Goal: Transaction & Acquisition: Download file/media

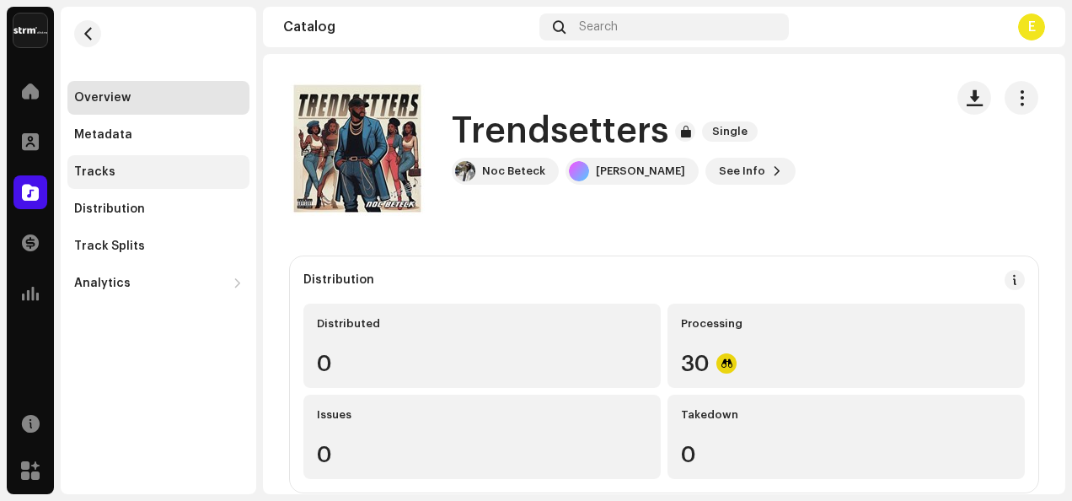
click at [162, 172] on div "Tracks" at bounding box center [158, 171] width 169 height 13
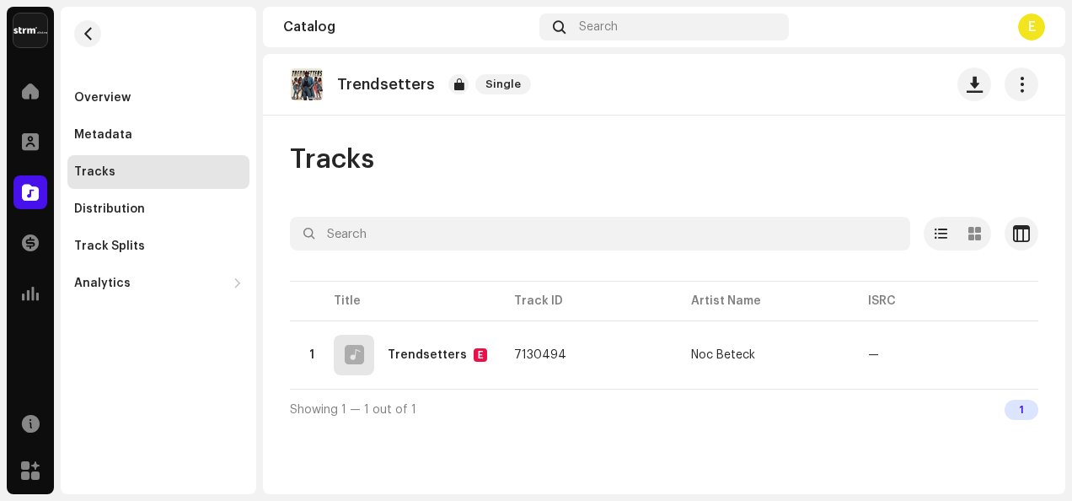
click at [162, 172] on div "Tracks" at bounding box center [158, 171] width 169 height 13
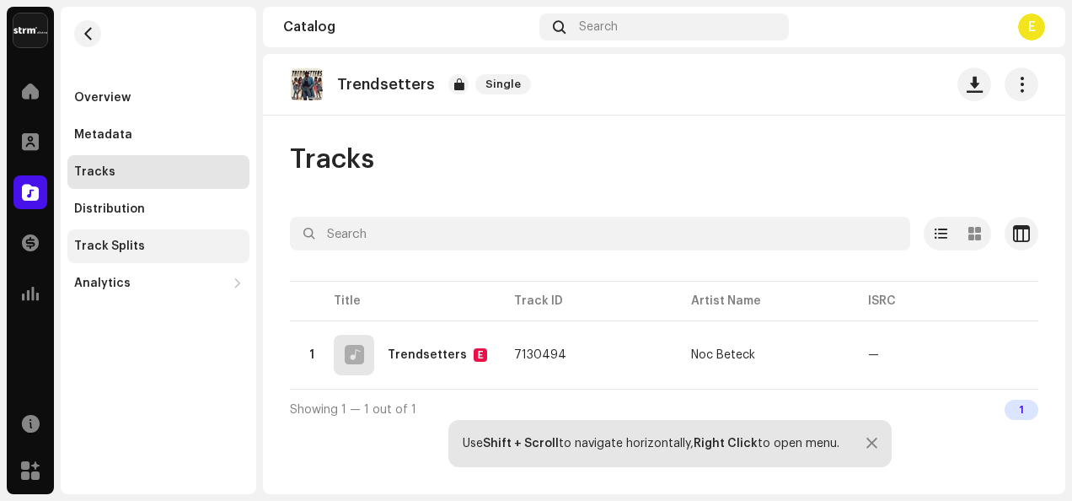
click at [143, 231] on div "Track Splits" at bounding box center [158, 246] width 182 height 34
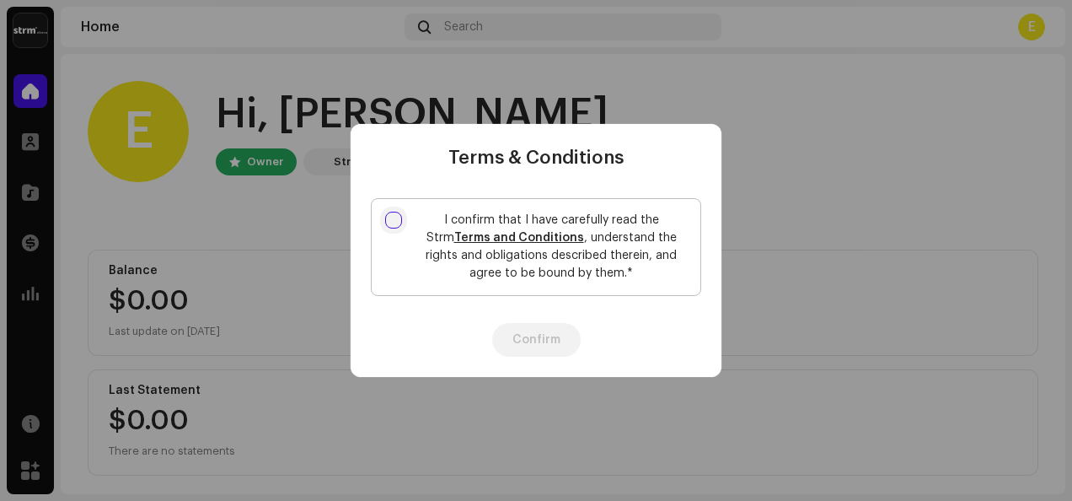
click at [389, 215] on input "I confirm that I have carefully read the Strm Terms and Conditions , understand…" at bounding box center [393, 220] width 17 height 17
checkbox input "true"
click at [535, 327] on button "Confirm" at bounding box center [536, 340] width 89 height 34
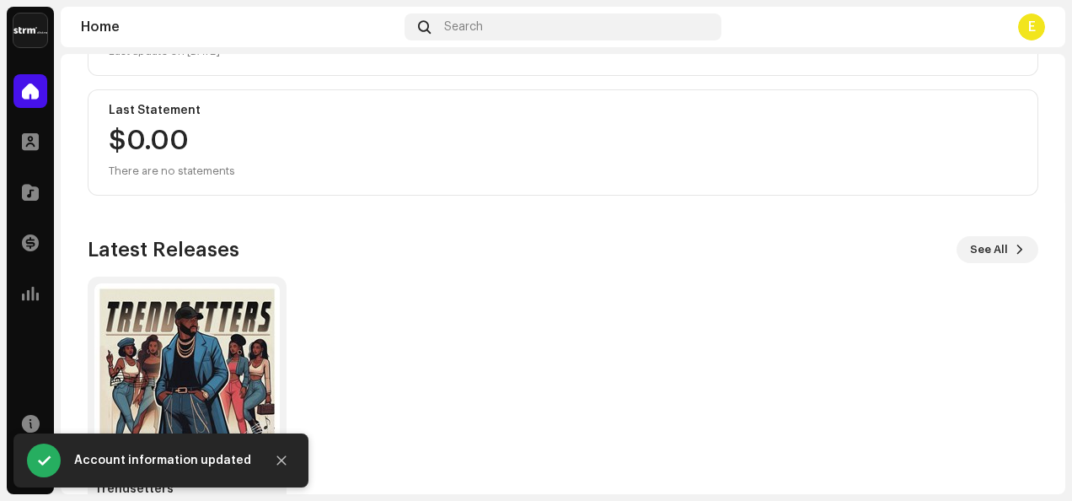
scroll to position [330, 0]
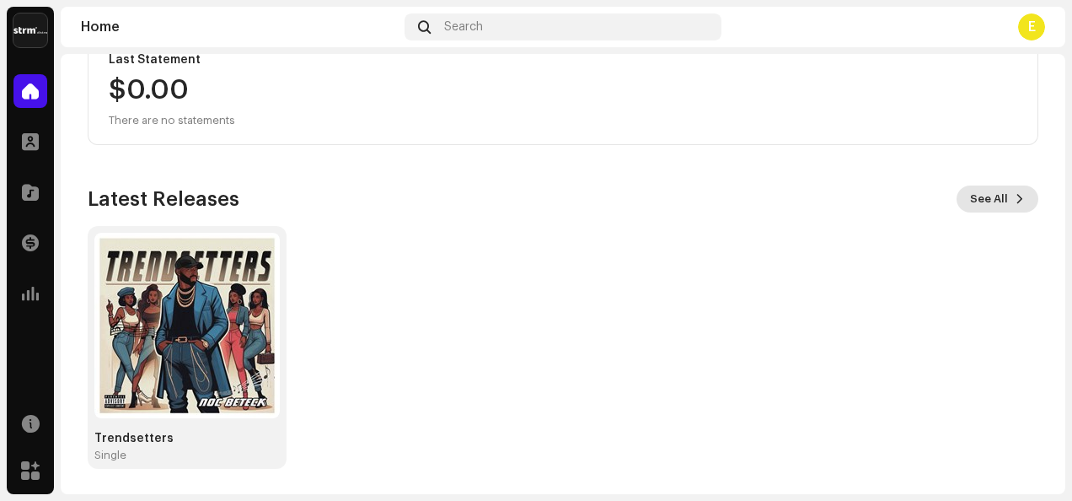
click at [990, 192] on span "See All" at bounding box center [989, 199] width 38 height 34
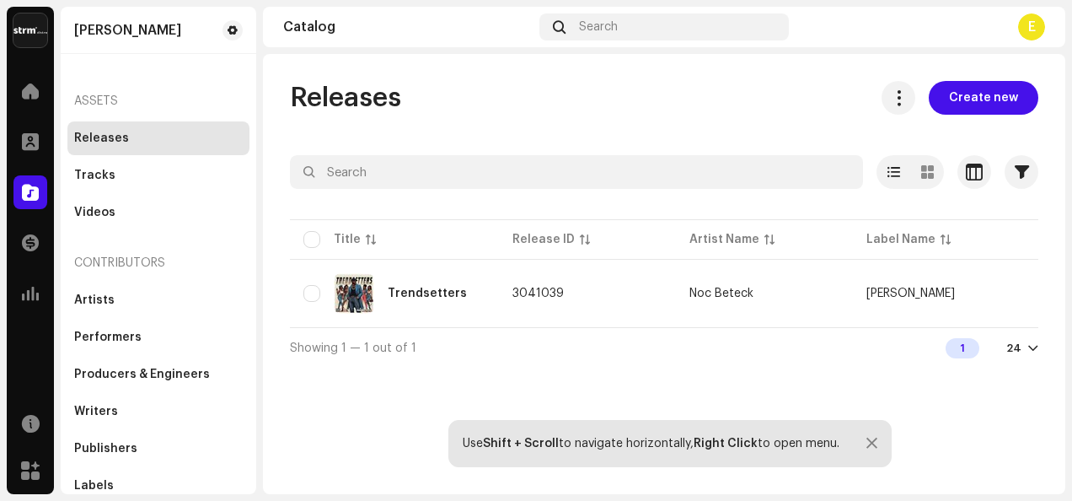
click at [1034, 353] on div at bounding box center [1033, 347] width 10 height 13
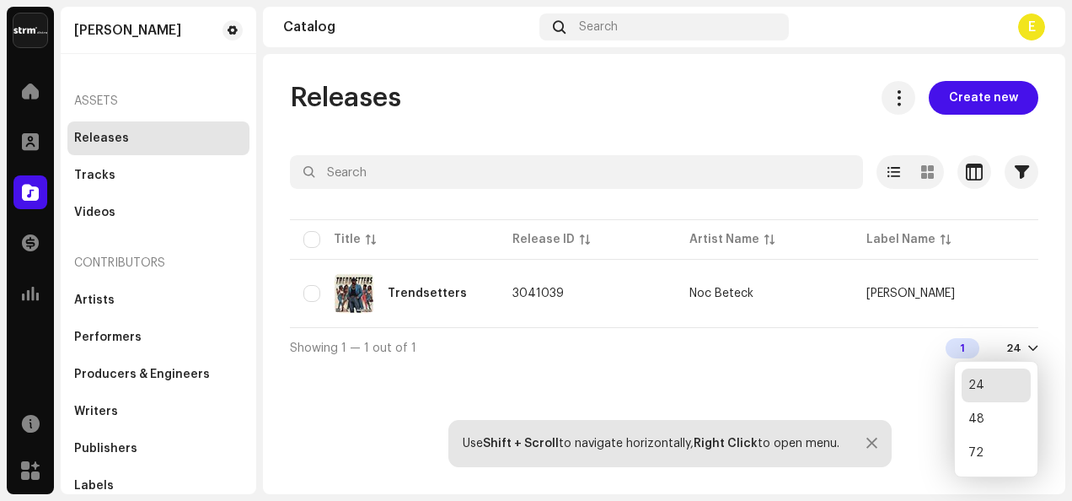
click at [1034, 353] on div at bounding box center [1033, 347] width 10 height 13
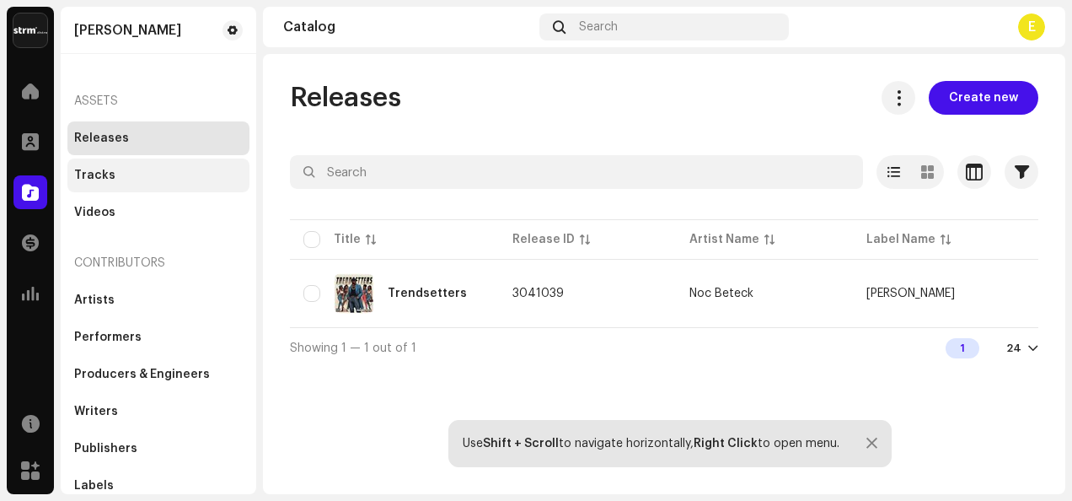
click at [110, 179] on div "Tracks" at bounding box center [94, 175] width 41 height 13
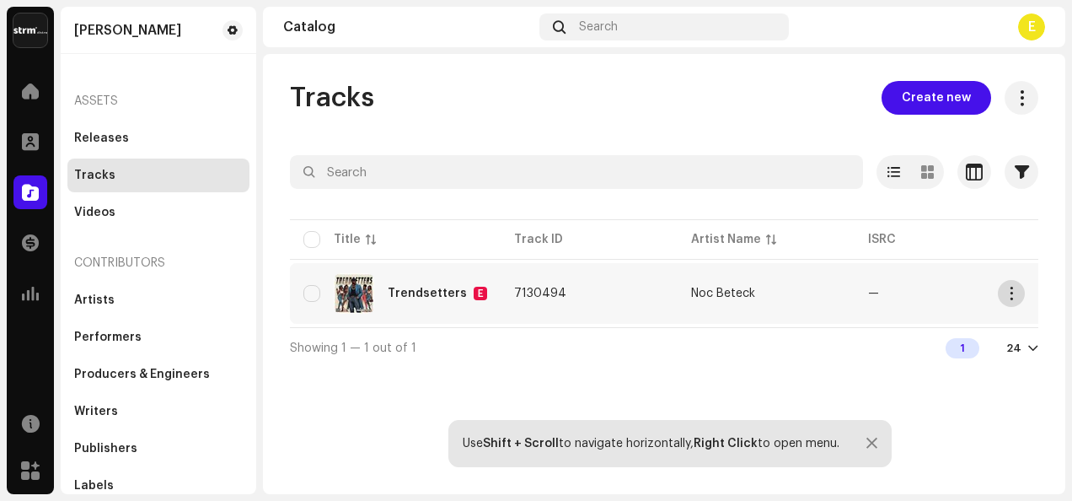
click at [1012, 288] on span "button" at bounding box center [1012, 293] width 13 height 13
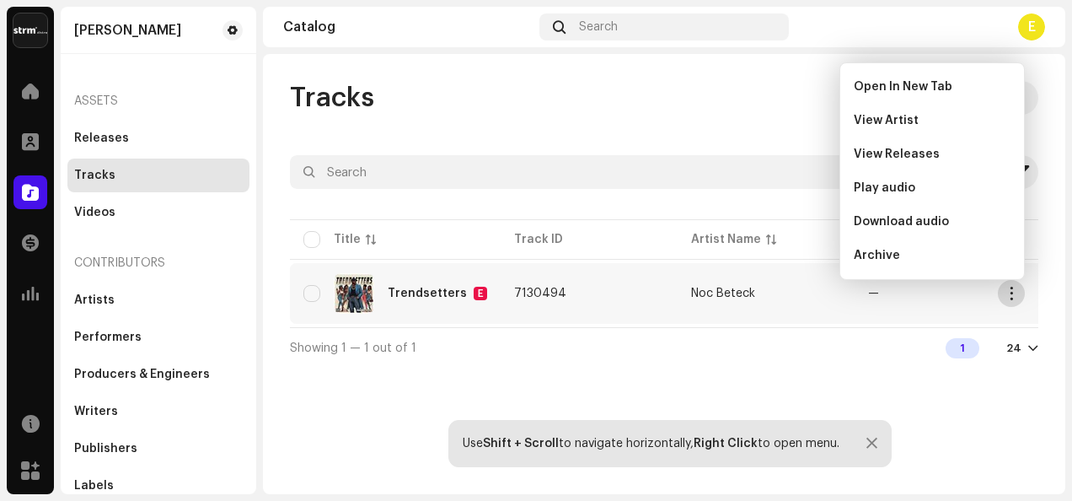
click at [1017, 289] on span "button" at bounding box center [1012, 293] width 13 height 13
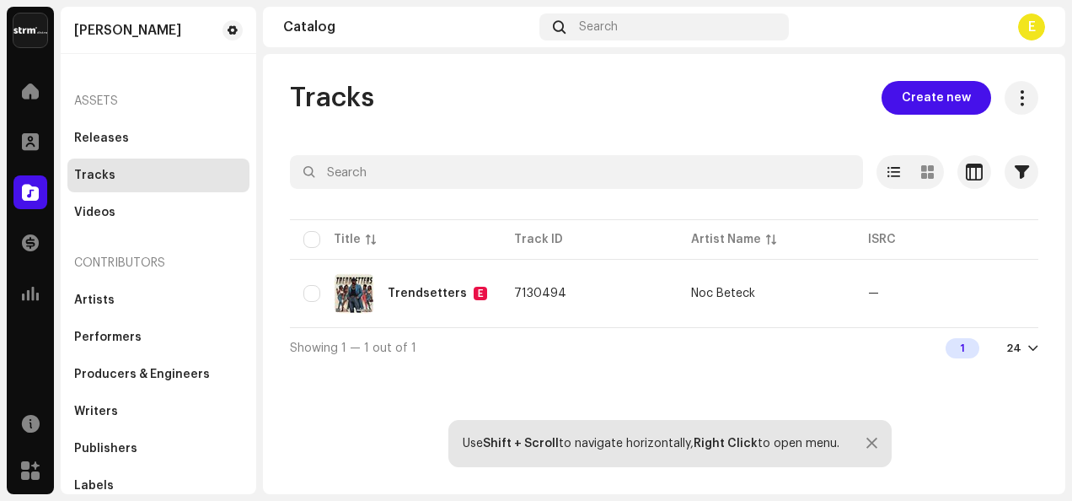
scroll to position [8, 0]
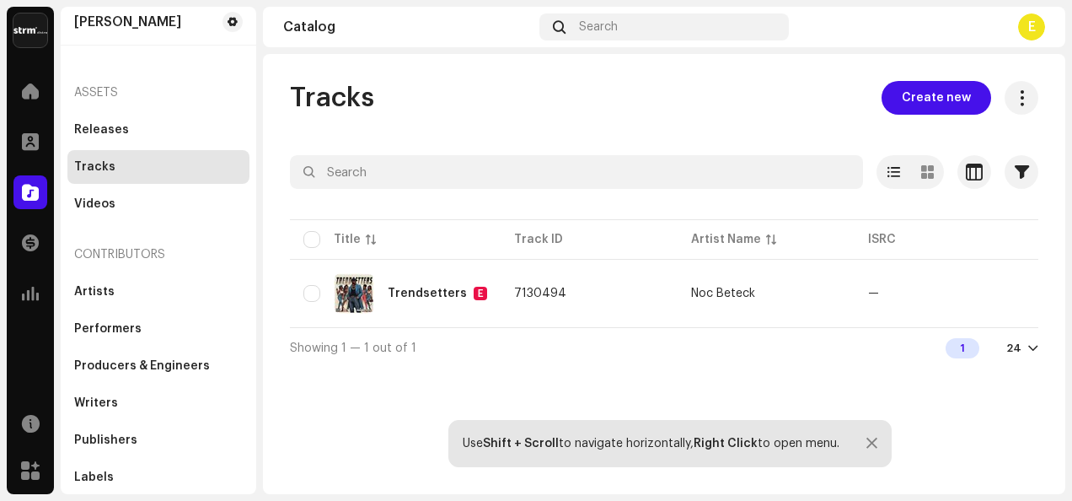
click at [459, 338] on div "Showing 1 — 1 out of 1 1 24" at bounding box center [664, 347] width 749 height 40
click at [409, 285] on div "Trendsetters E" at bounding box center [395, 293] width 184 height 40
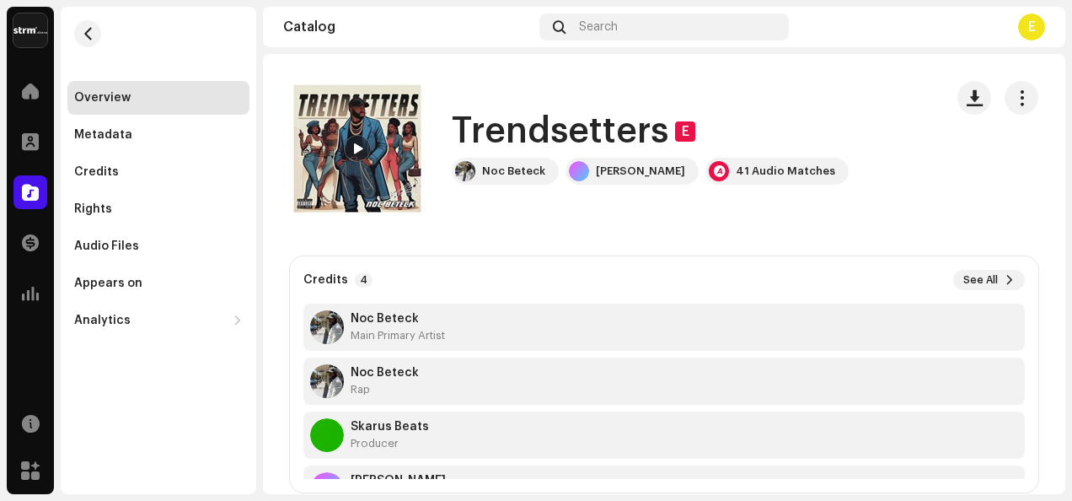
click at [1071, 134] on html "[PERSON_NAME] Home Profile Catalog Transactions Analytics Resources Marketplace…" at bounding box center [536, 250] width 1072 height 501
click at [772, 170] on div "41 Audio Matches" at bounding box center [785, 170] width 99 height 13
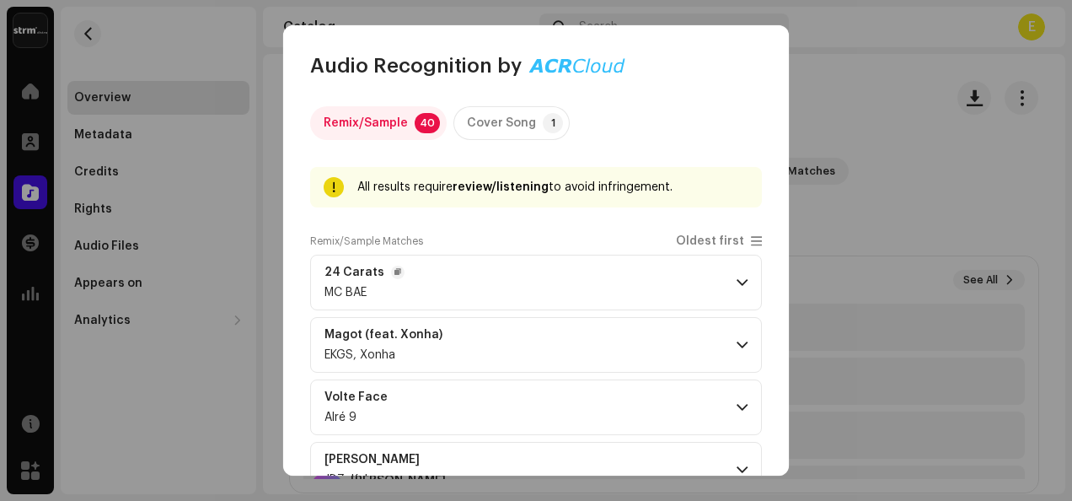
click at [737, 281] on span at bounding box center [742, 282] width 11 height 13
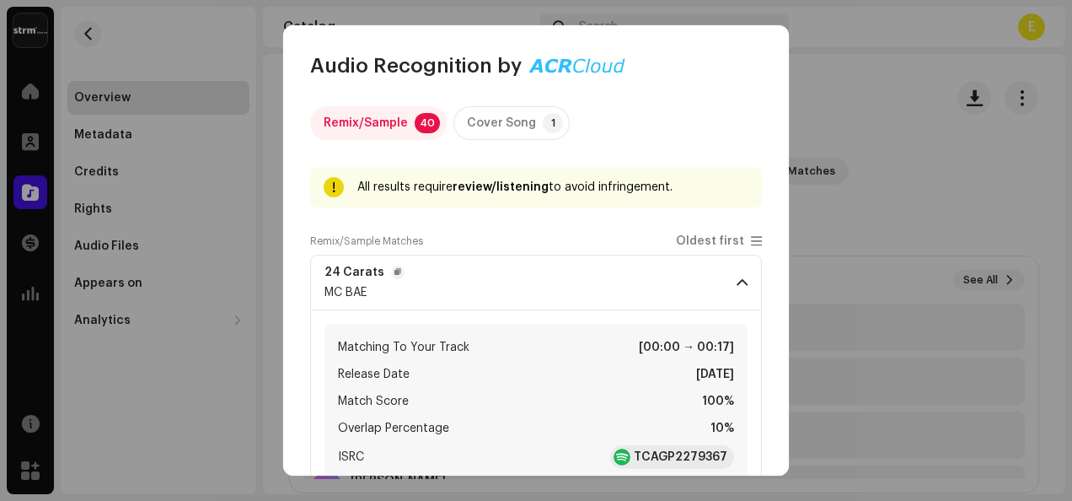
click at [737, 281] on span at bounding box center [742, 282] width 11 height 13
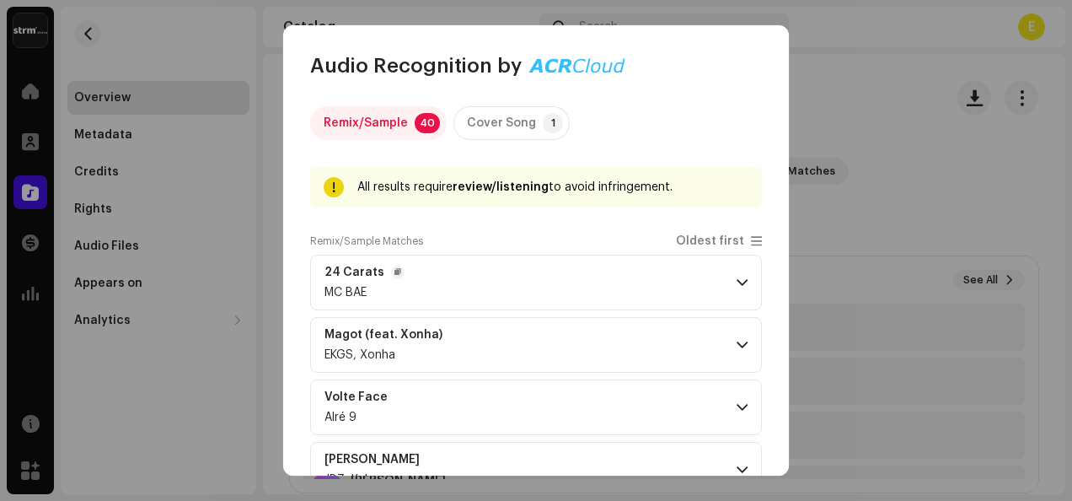
drag, startPoint x: 781, startPoint y: 121, endPoint x: 795, endPoint y: 166, distance: 46.7
click at [795, 166] on div "Audio Recognition by Remix/Sample 40 Cover Song 1 All results require review/li…" at bounding box center [536, 250] width 1072 height 501
drag, startPoint x: 795, startPoint y: 166, endPoint x: 786, endPoint y: 165, distance: 8.5
click at [786, 165] on div "Remix/Sample 40 Cover Song 1 All results require review/listening to avoid infr…" at bounding box center [536, 277] width 506 height 397
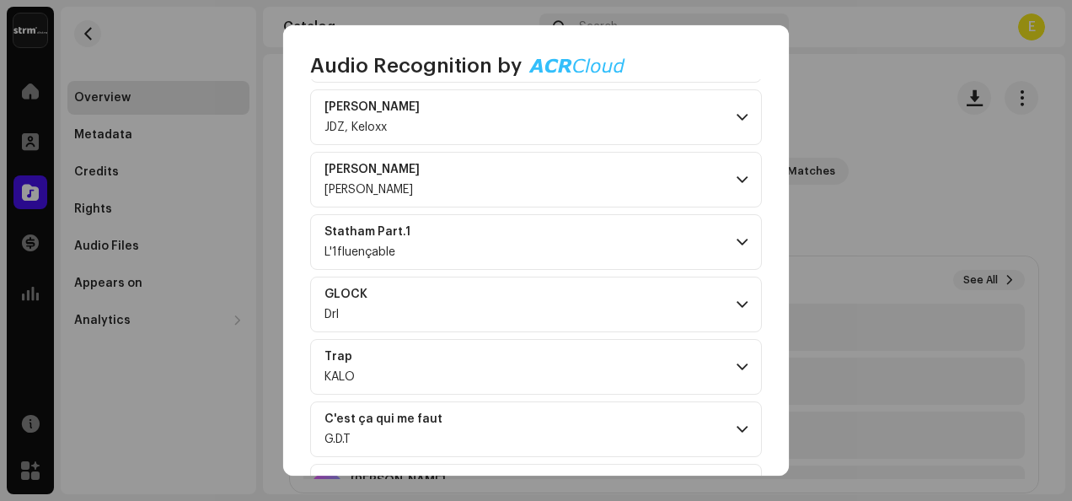
scroll to position [352, 0]
click at [737, 362] on span at bounding box center [742, 366] width 11 height 13
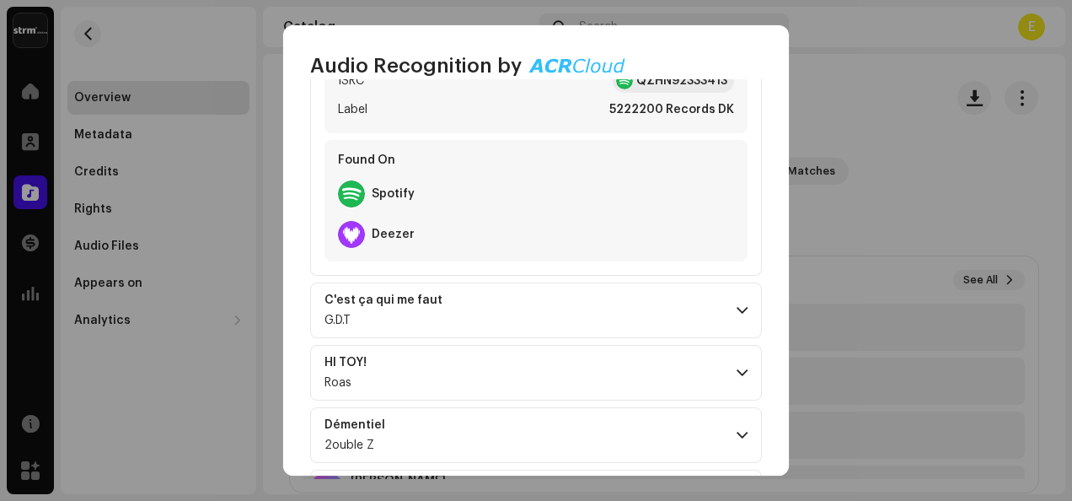
scroll to position [815, 0]
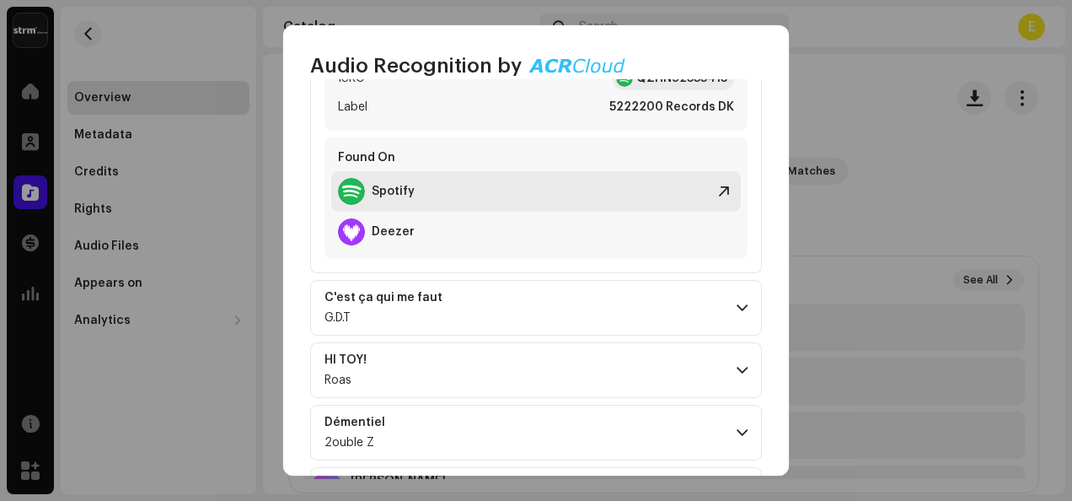
click at [347, 185] on div at bounding box center [351, 191] width 27 height 27
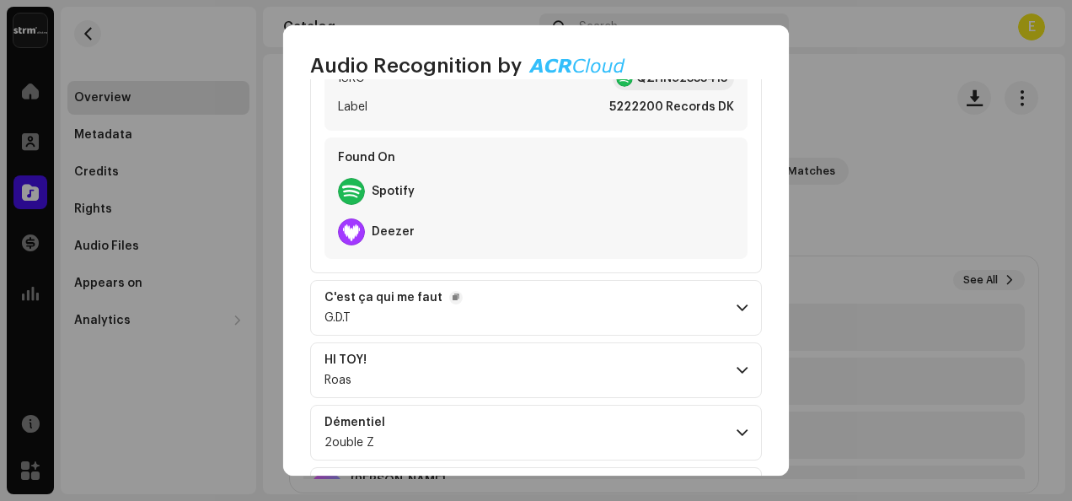
click at [737, 302] on span at bounding box center [742, 307] width 11 height 13
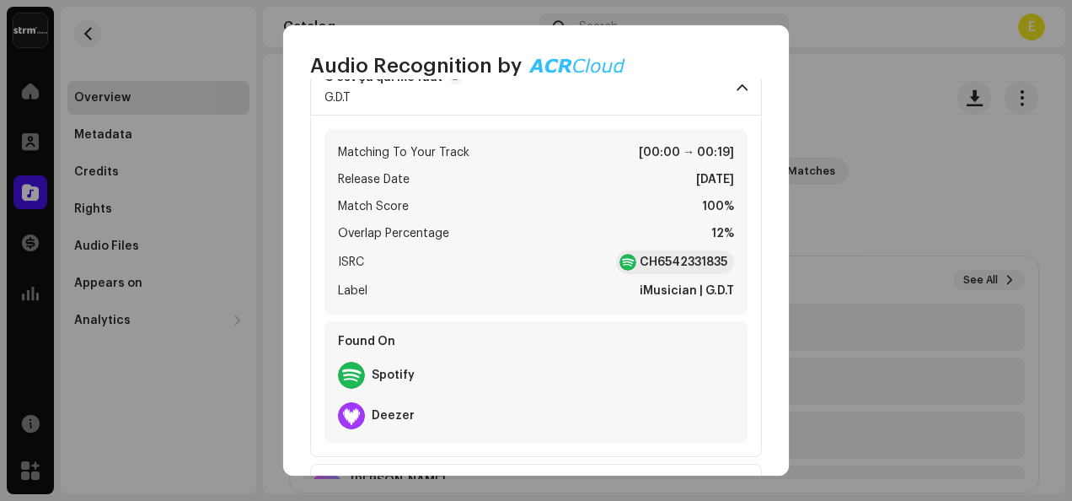
scroll to position [1065, 0]
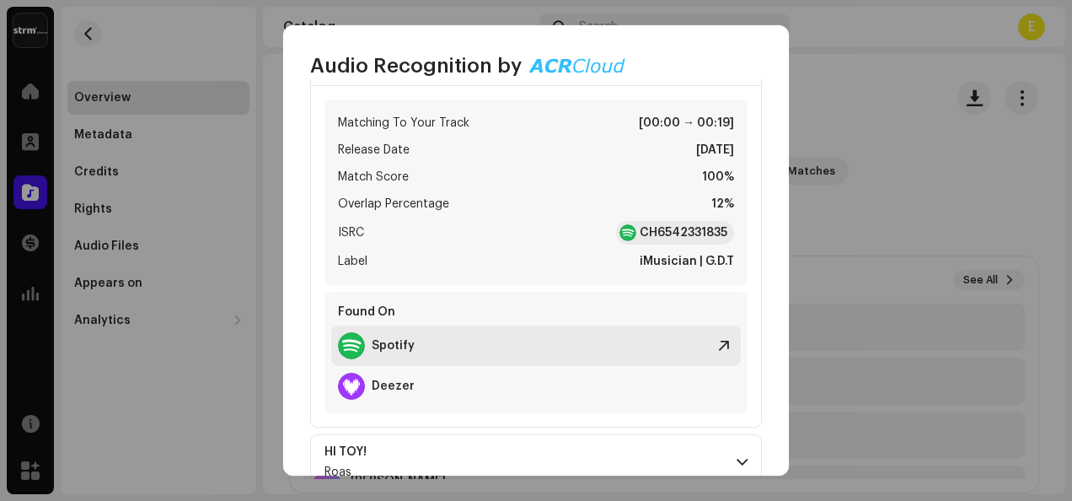
click at [376, 339] on strong "Spotify" at bounding box center [393, 345] width 43 height 13
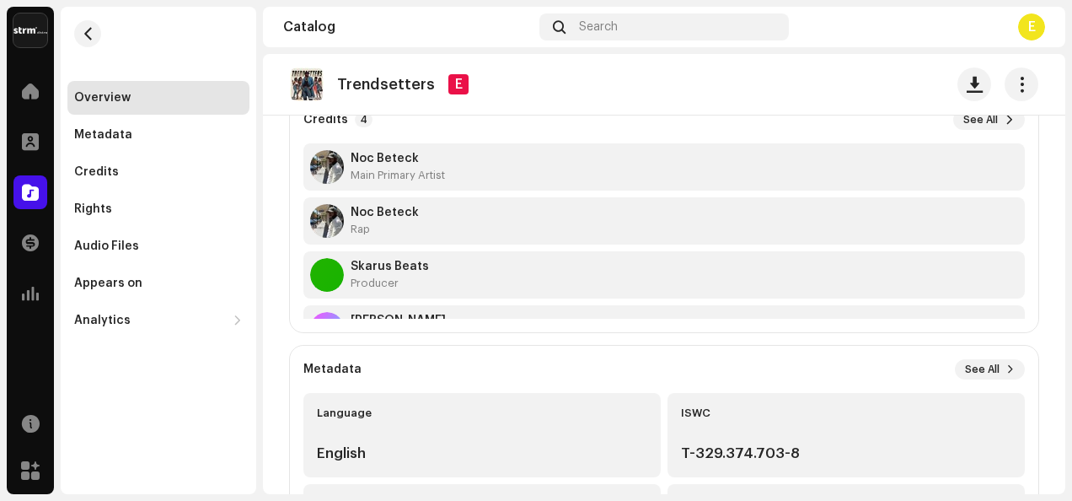
scroll to position [162, 0]
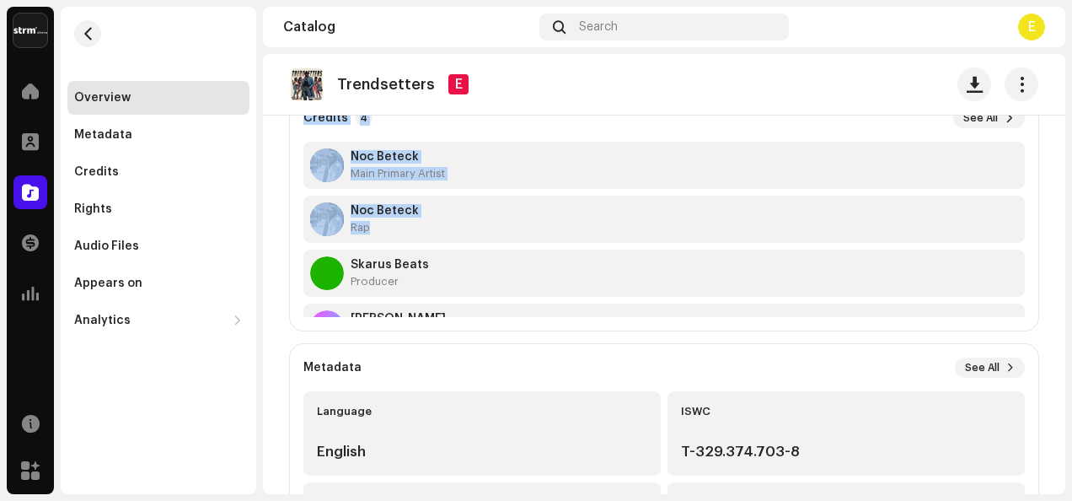
drag, startPoint x: 1010, startPoint y: 188, endPoint x: 1019, endPoint y: 221, distance: 34.2
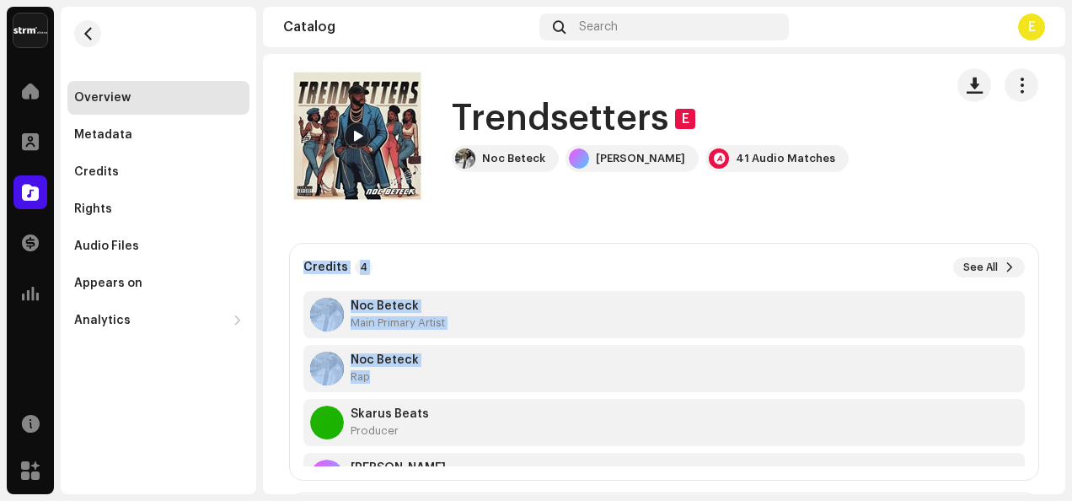
scroll to position [0, 0]
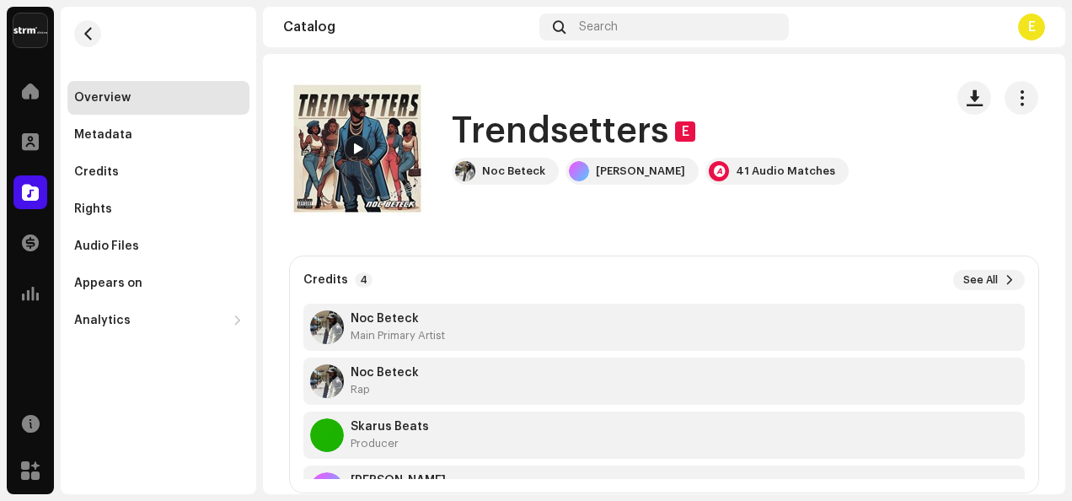
click at [351, 143] on div at bounding box center [357, 148] width 27 height 27
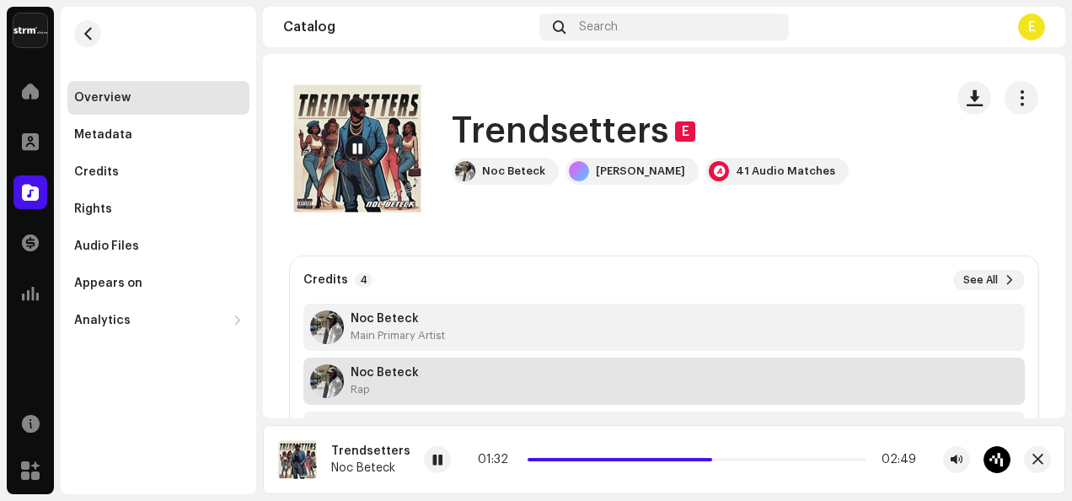
click at [487, 378] on div "Noc Beteck Rap" at bounding box center [664, 380] width 722 height 47
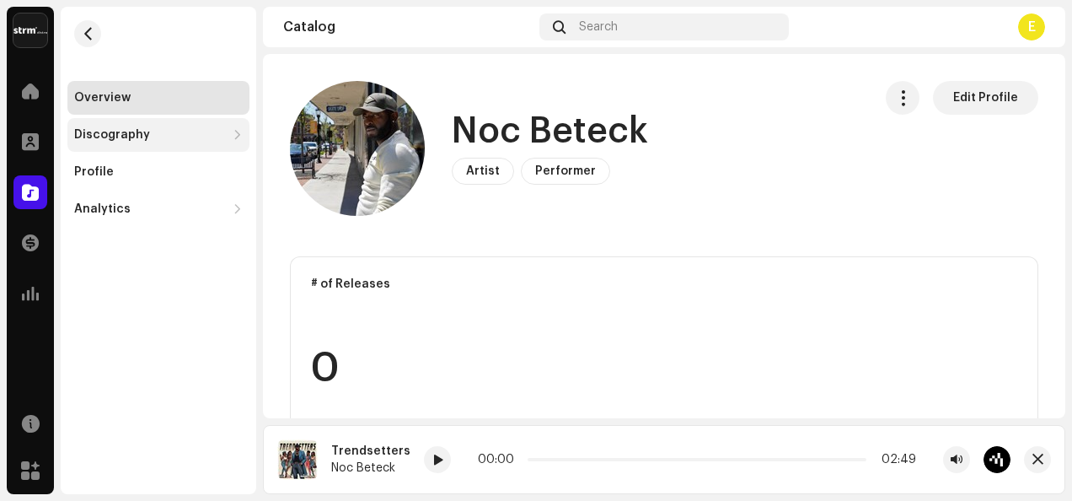
click at [174, 138] on div "Discography" at bounding box center [150, 134] width 152 height 13
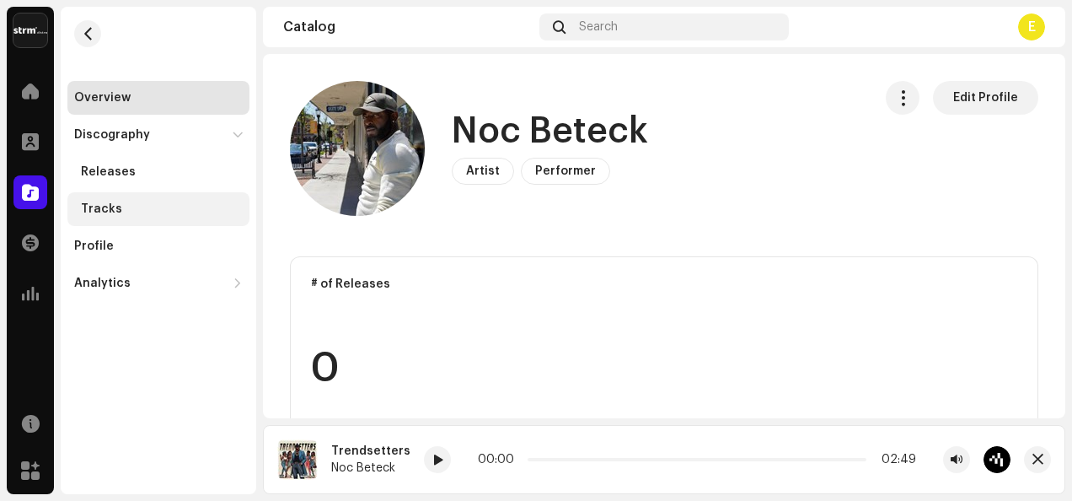
click at [149, 202] on div "Tracks" at bounding box center [162, 208] width 162 height 13
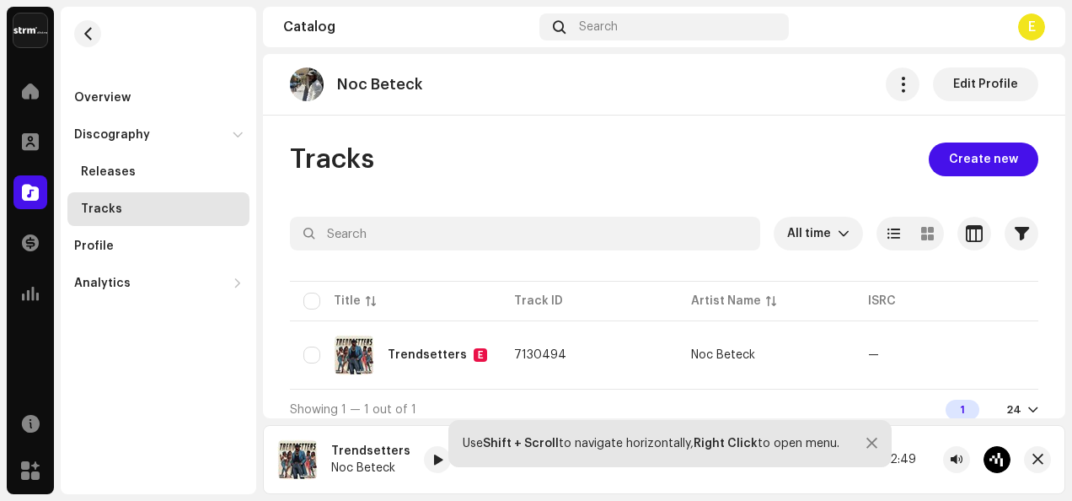
scroll to position [16, 0]
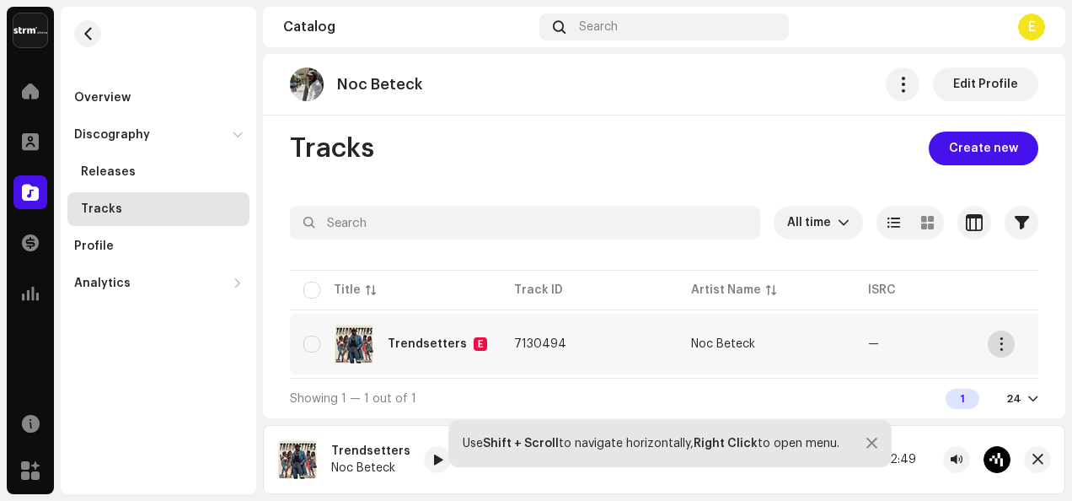
click at [1005, 337] on span "button" at bounding box center [1002, 343] width 13 height 13
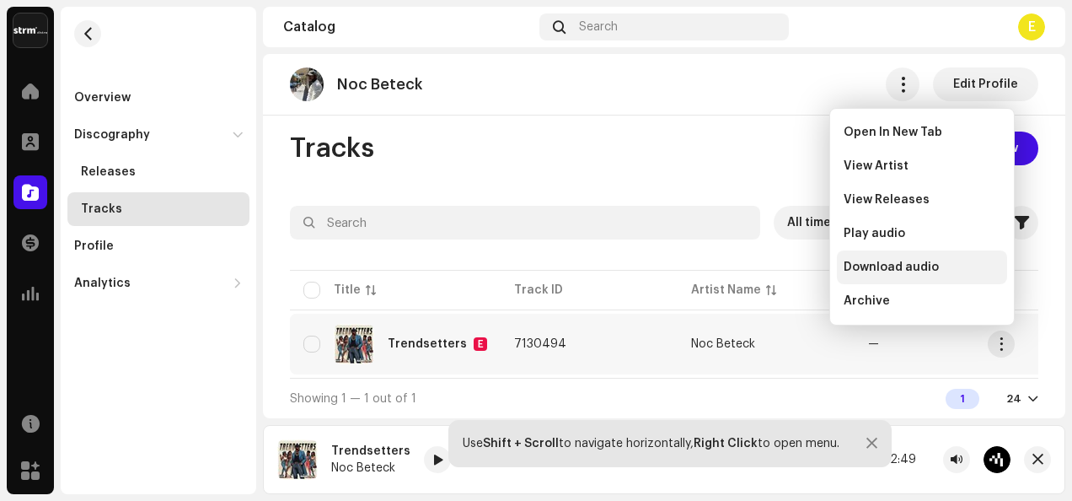
click at [895, 260] on span "Download audio" at bounding box center [891, 266] width 95 height 13
